Goal: Find specific page/section

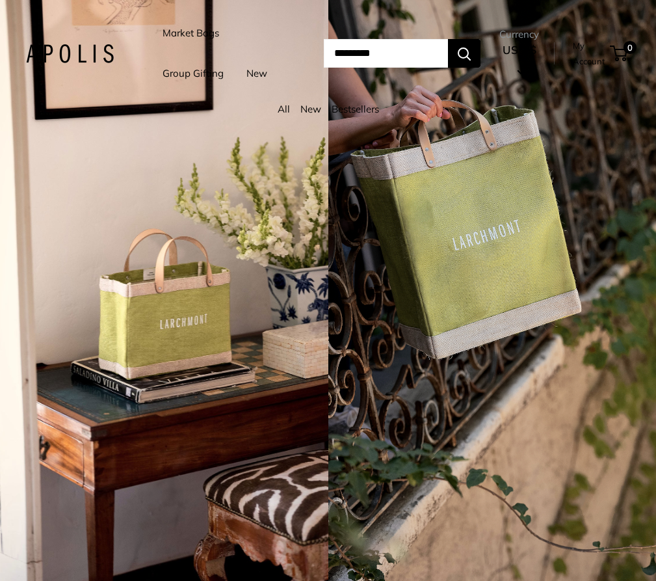
click at [204, 25] on link "Market Bags" at bounding box center [191, 33] width 57 height 18
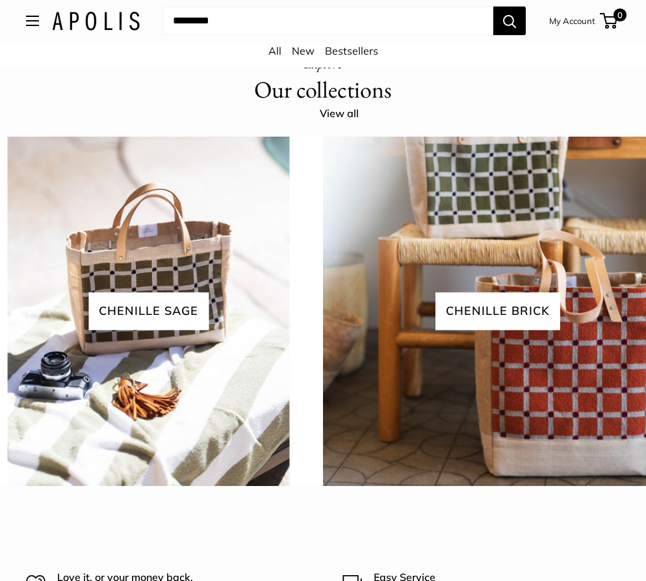
scroll to position [2536, 0]
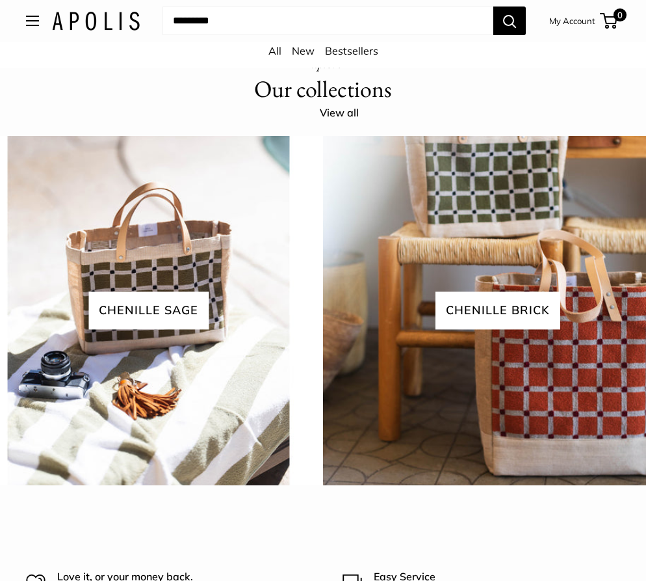
click at [202, 292] on span "Chenille sage" at bounding box center [148, 310] width 120 height 37
